Goal: Task Accomplishment & Management: Manage account settings

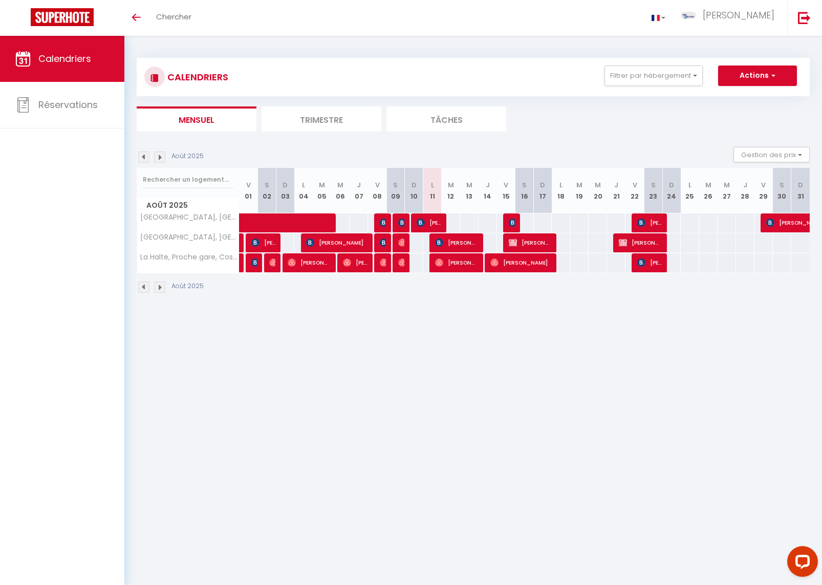
click at [440, 217] on span "[PERSON_NAME]" at bounding box center [429, 222] width 25 height 19
select select "OK"
select select "KO"
select select "0"
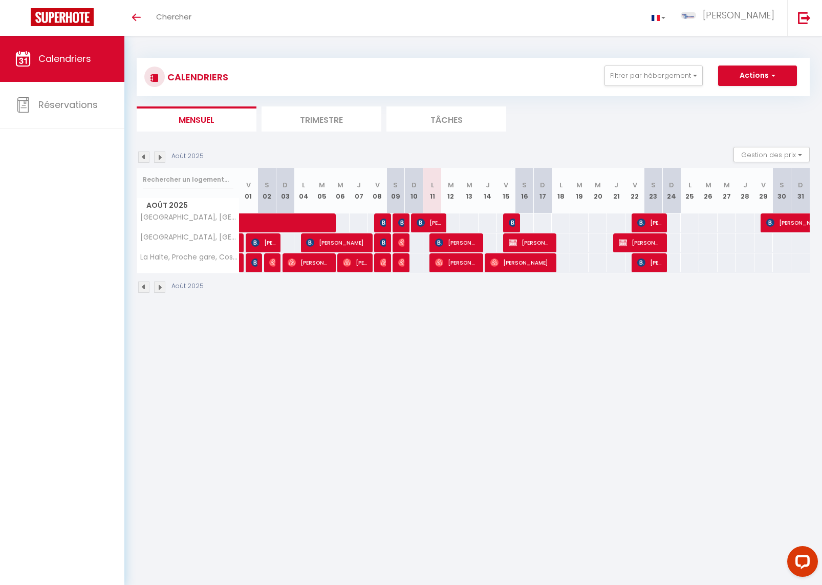
select select "1"
select select
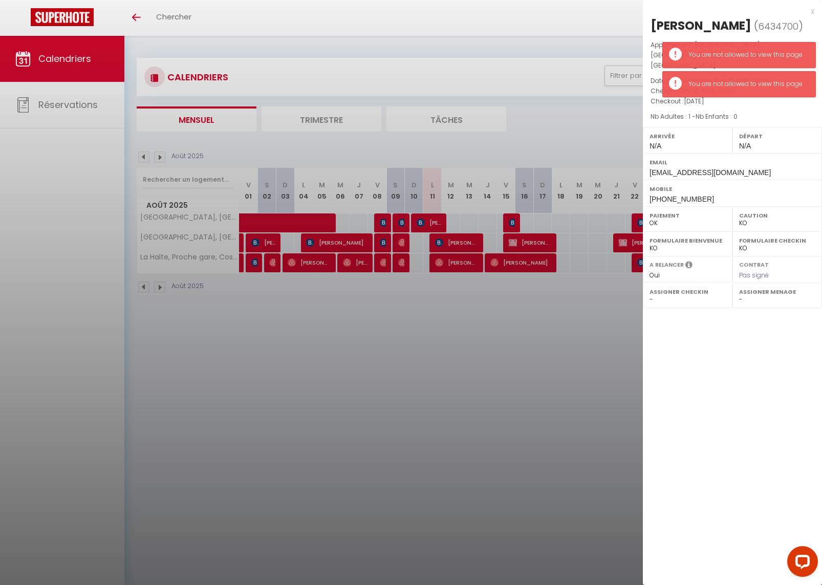
click at [439, 217] on div at bounding box center [411, 292] width 822 height 585
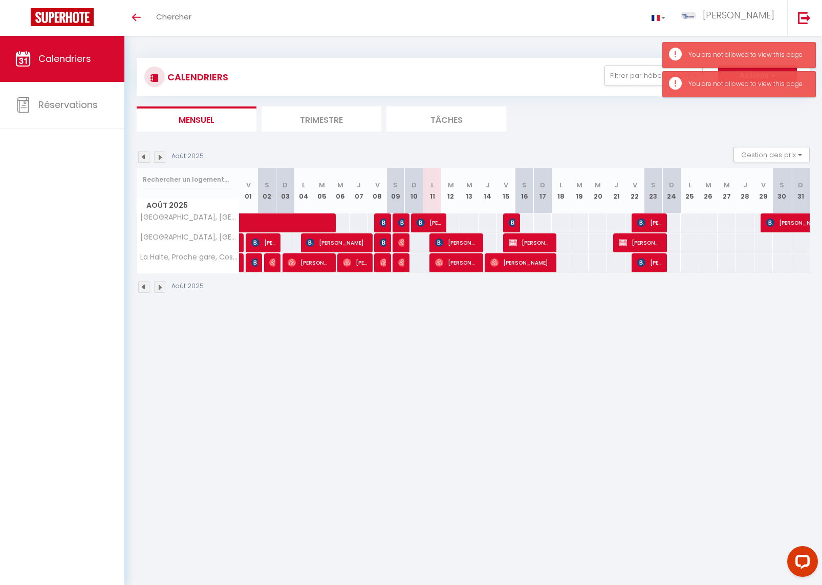
click at [465, 241] on span "[PERSON_NAME]" at bounding box center [456, 242] width 43 height 19
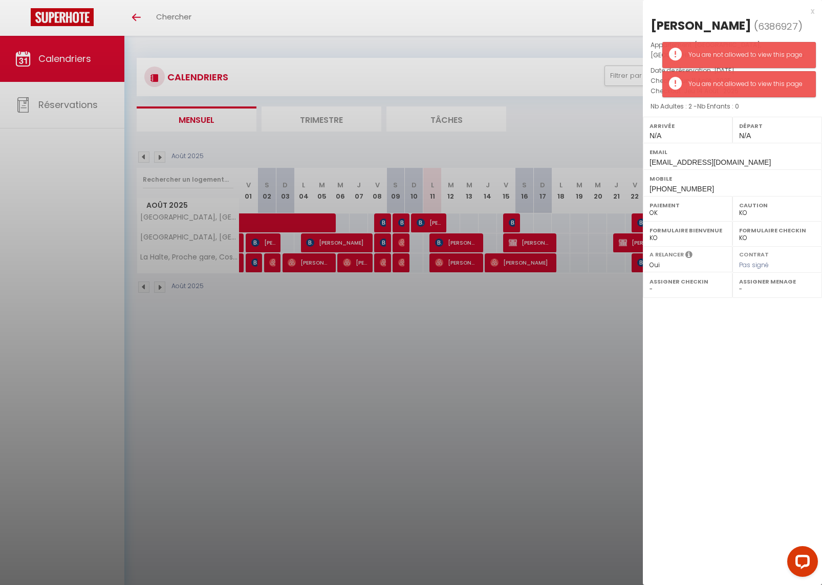
click at [464, 263] on div at bounding box center [411, 292] width 822 height 585
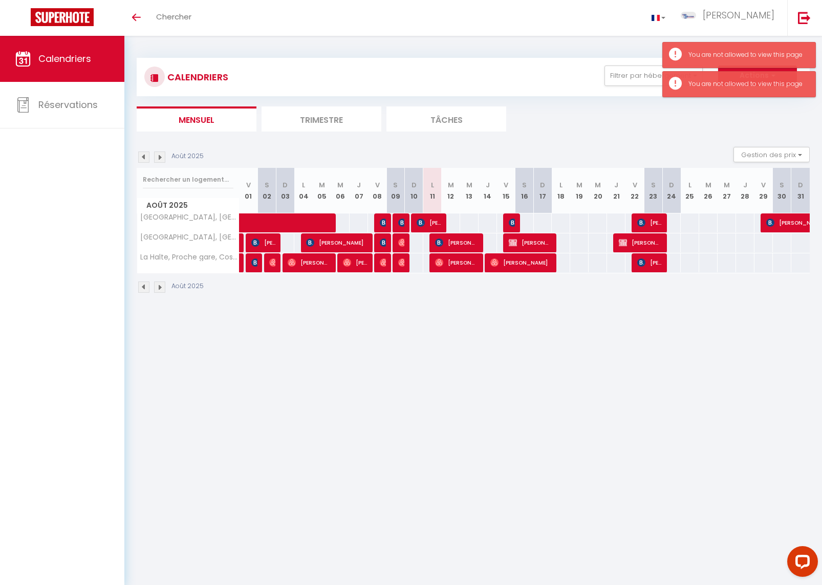
click at [463, 261] on span "[PERSON_NAME]" at bounding box center [456, 262] width 43 height 19
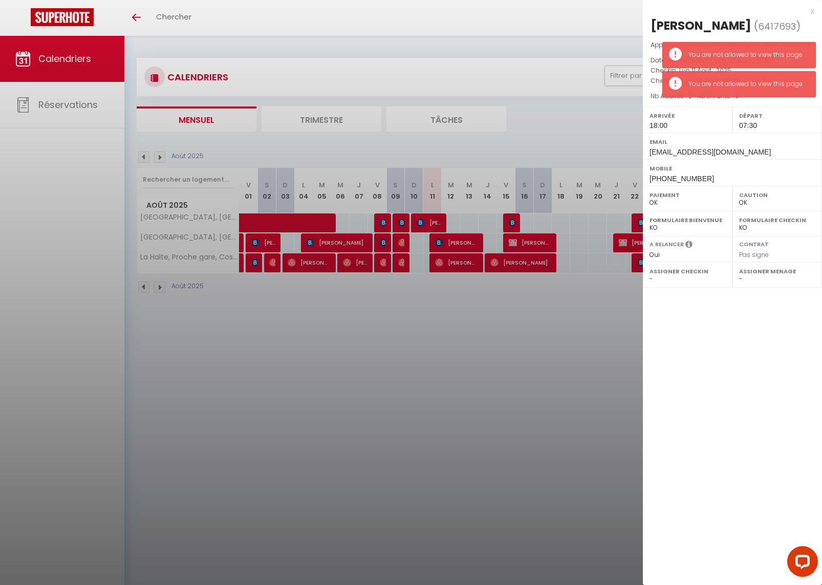
click at [474, 68] on div at bounding box center [411, 292] width 822 height 585
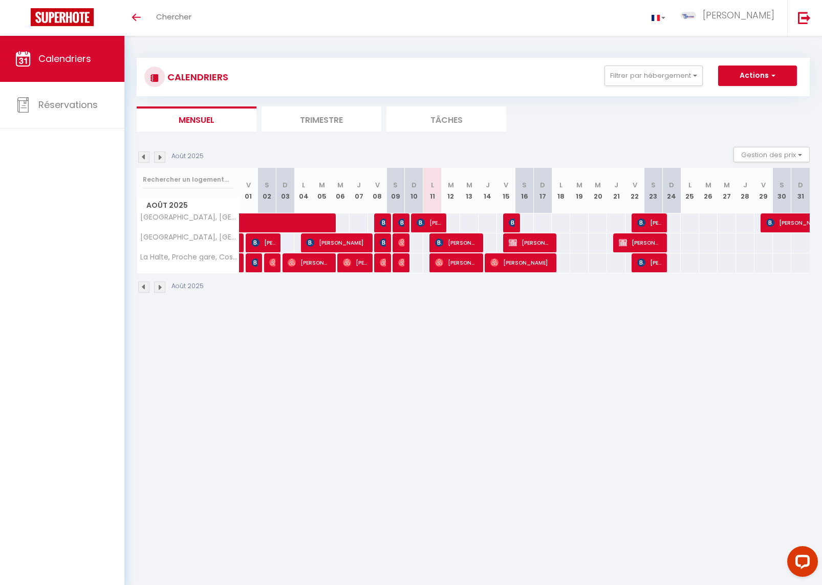
click at [440, 265] on img at bounding box center [439, 262] width 8 height 8
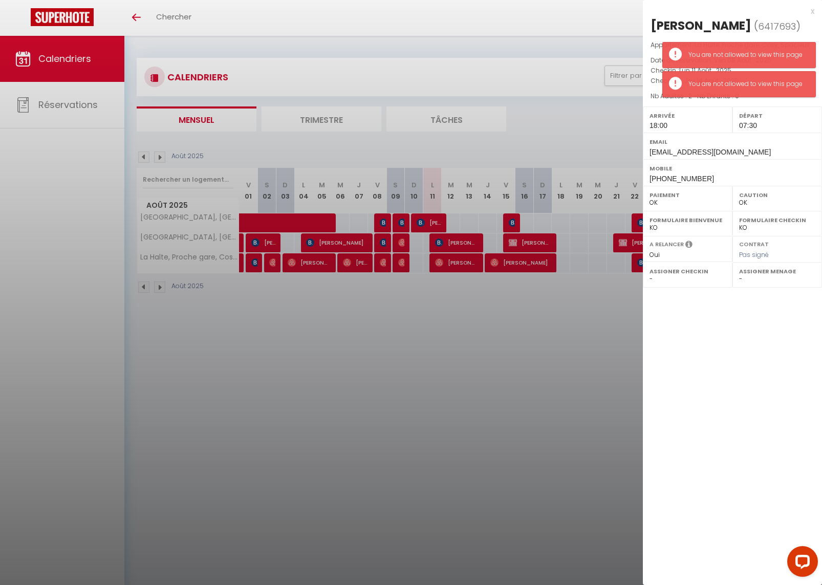
click at [737, 99] on span "Nb Enfants : 0" at bounding box center [718, 96] width 42 height 9
click at [737, 88] on div "You are not allowed to view this page" at bounding box center [739, 84] width 154 height 26
click at [464, 247] on div at bounding box center [411, 292] width 822 height 585
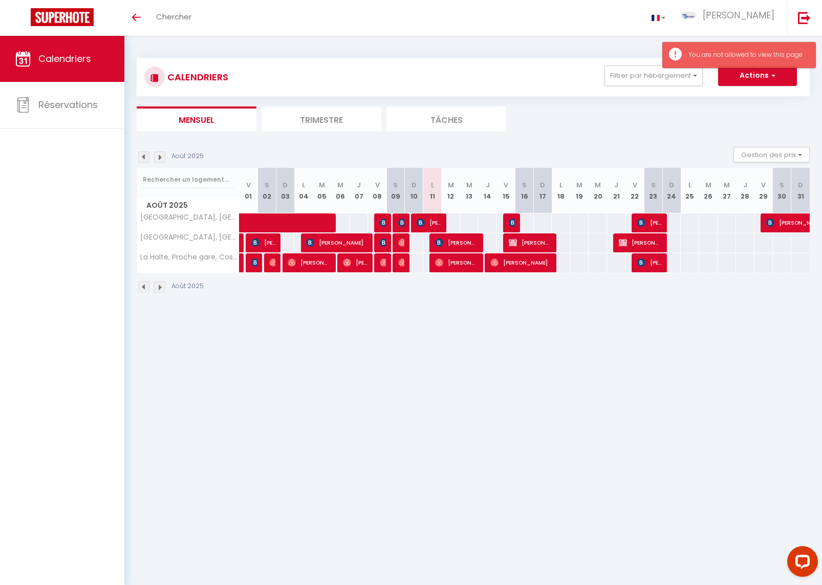
click at [464, 241] on span "[PERSON_NAME]" at bounding box center [456, 242] width 43 height 19
select select "KO"
select select "0"
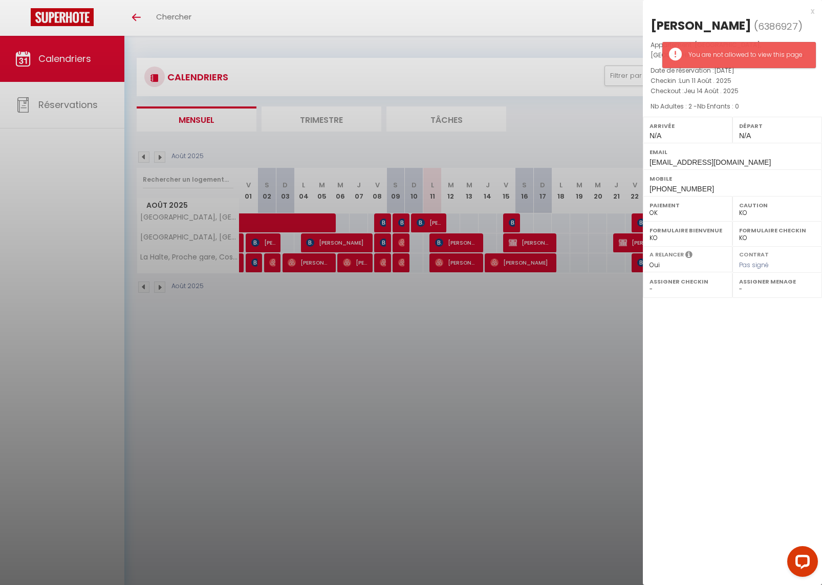
click at [438, 218] on div at bounding box center [411, 292] width 822 height 585
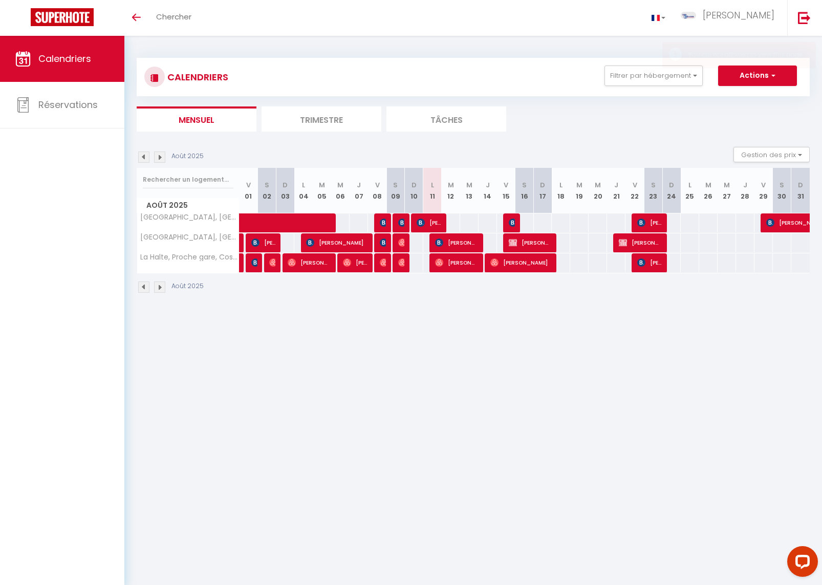
click at [438, 218] on span "[PERSON_NAME]" at bounding box center [429, 222] width 25 height 19
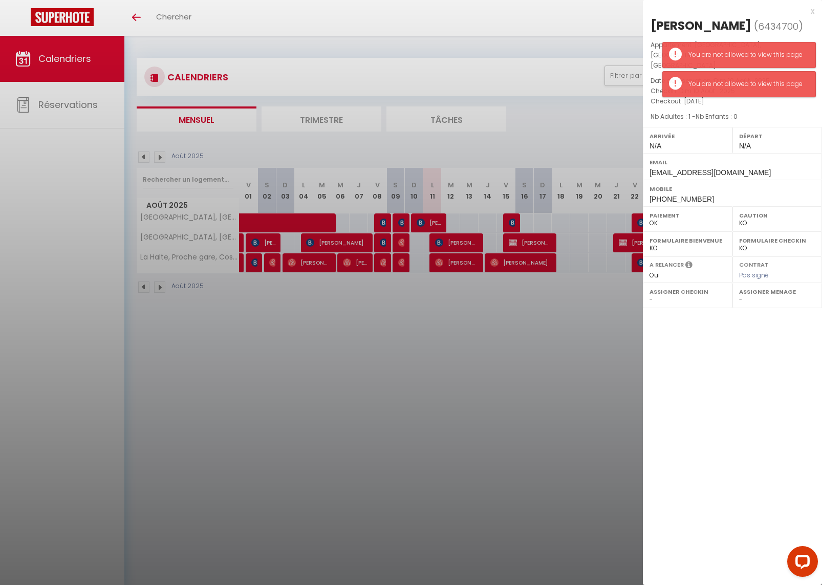
click at [468, 239] on div at bounding box center [411, 292] width 822 height 585
